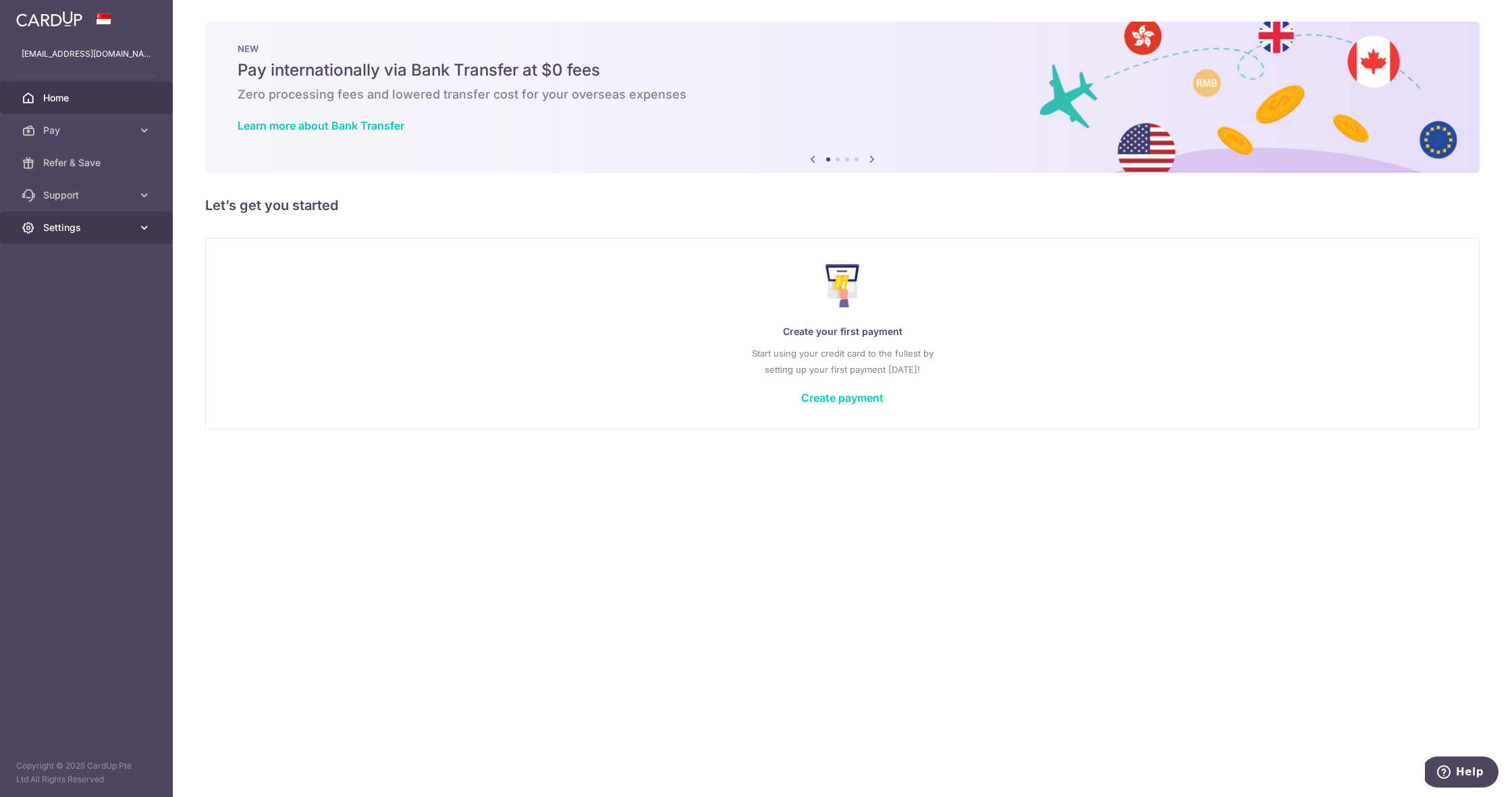
click at [112, 224] on span "Settings" at bounding box center [87, 227] width 89 height 13
click at [76, 293] on body "[EMAIL_ADDRESS][DOMAIN_NAME] Home Pay Payments Recipients Cards Refer & Save Su…" at bounding box center [756, 398] width 1512 height 797
click at [110, 286] on span "Logout" at bounding box center [87, 292] width 89 height 13
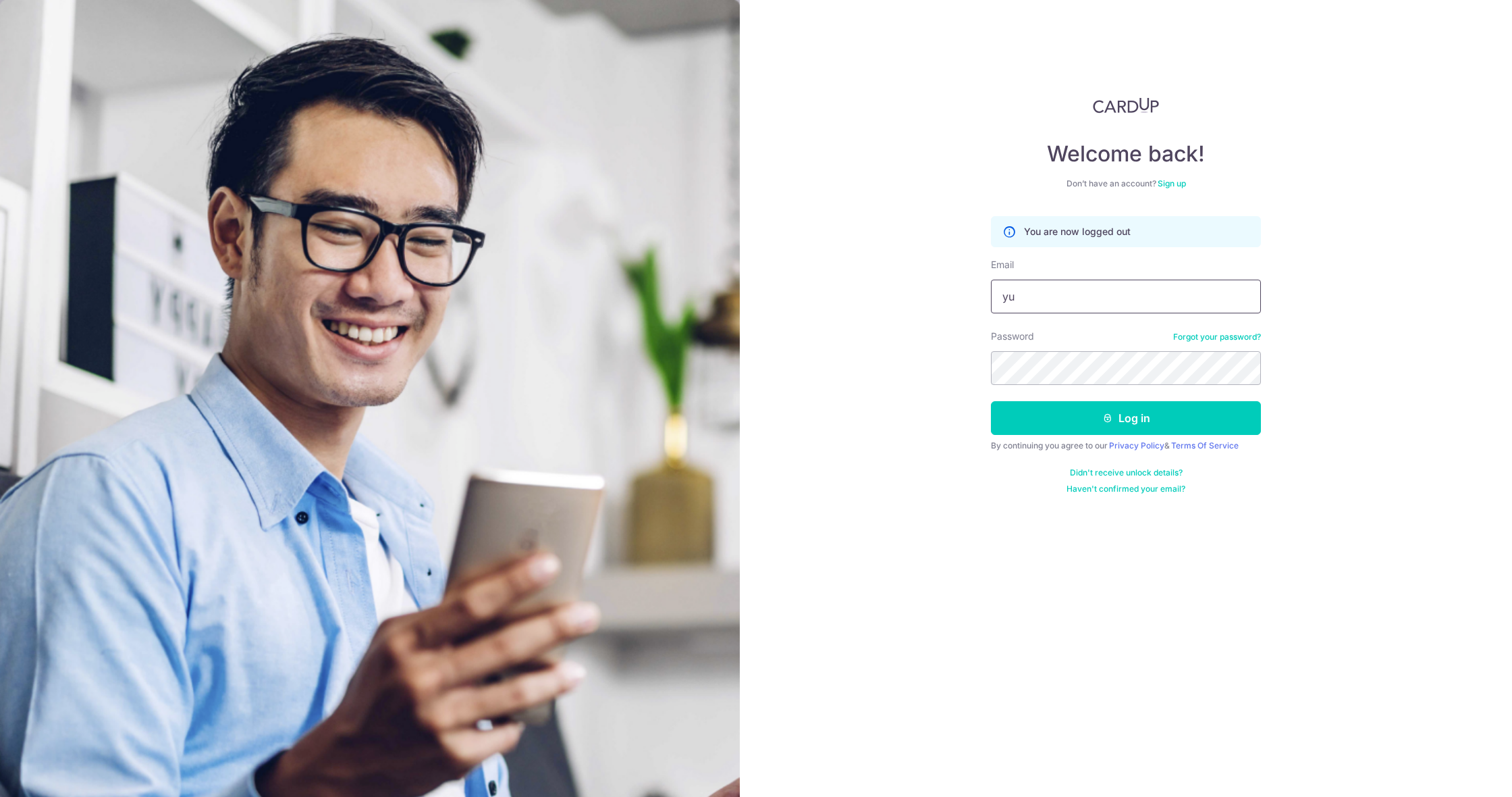
type input "y"
type input "[EMAIL_ADDRESS][DOMAIN_NAME]"
click at [1123, 420] on button "Log in" at bounding box center [1126, 418] width 270 height 34
